Goal: Check status: Check status

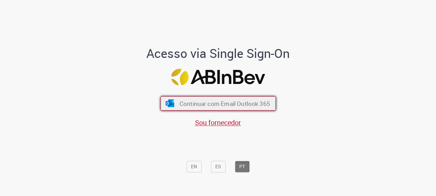
click at [239, 109] on button "Continuar com Email Outlook 365" at bounding box center [218, 104] width 116 height 14
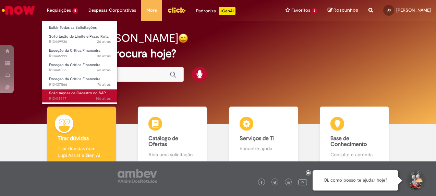
click at [78, 94] on span "Solicitações de Cadastro no SAP" at bounding box center [77, 92] width 57 height 5
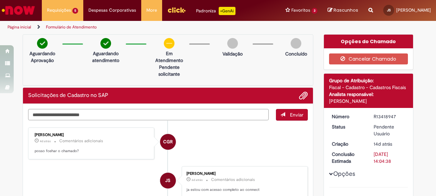
click at [158, 113] on textarea "Digite sua mensagem aqui..." at bounding box center [148, 114] width 241 height 11
type textarea "***"
click at [280, 117] on button "Enviar" at bounding box center [292, 115] width 32 height 12
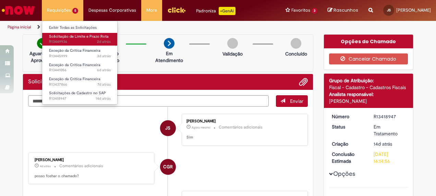
click at [70, 40] on span "2d atrás 2 dias atrás R13449936" at bounding box center [80, 41] width 62 height 5
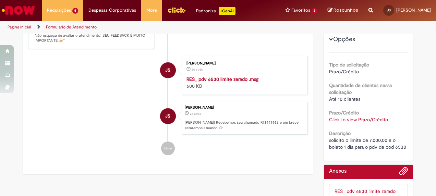
scroll to position [171, 0]
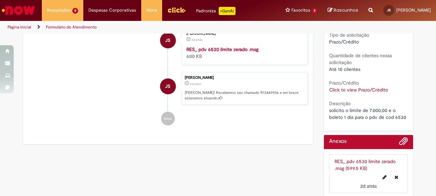
click at [362, 90] on link "Click to view Prazo/Crédito" at bounding box center [358, 90] width 59 height 6
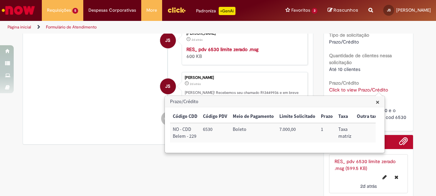
click at [376, 101] on span "×" at bounding box center [378, 101] width 4 height 9
